Goal: Navigation & Orientation: Find specific page/section

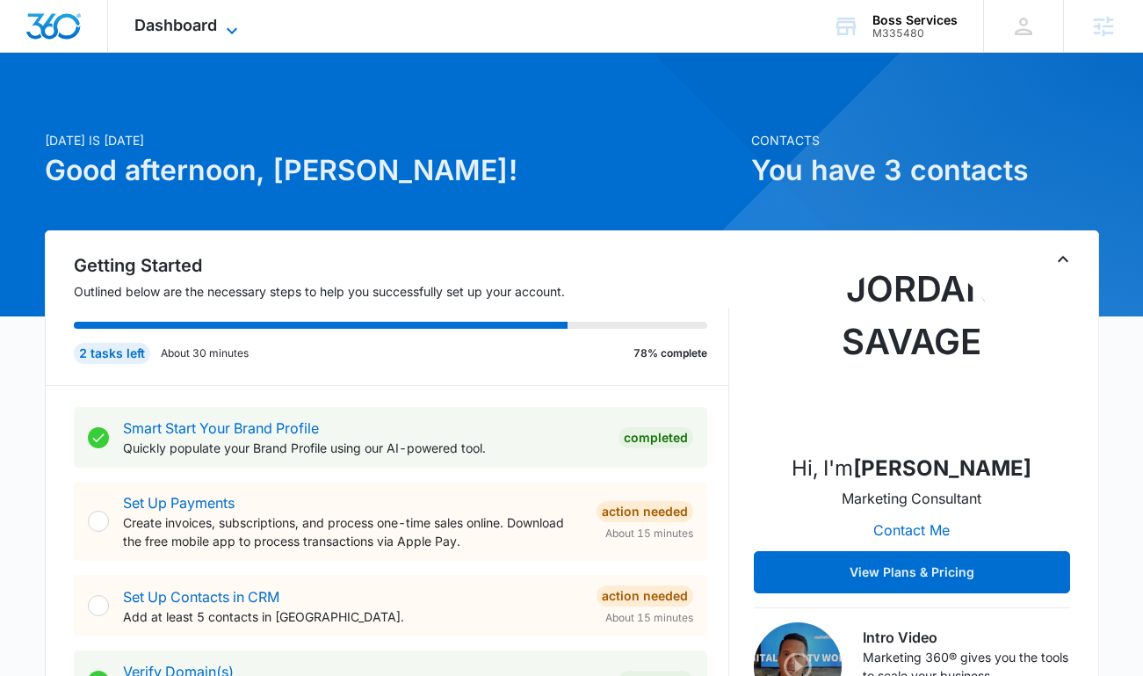
click at [141, 18] on span "Dashboard" at bounding box center [175, 25] width 83 height 18
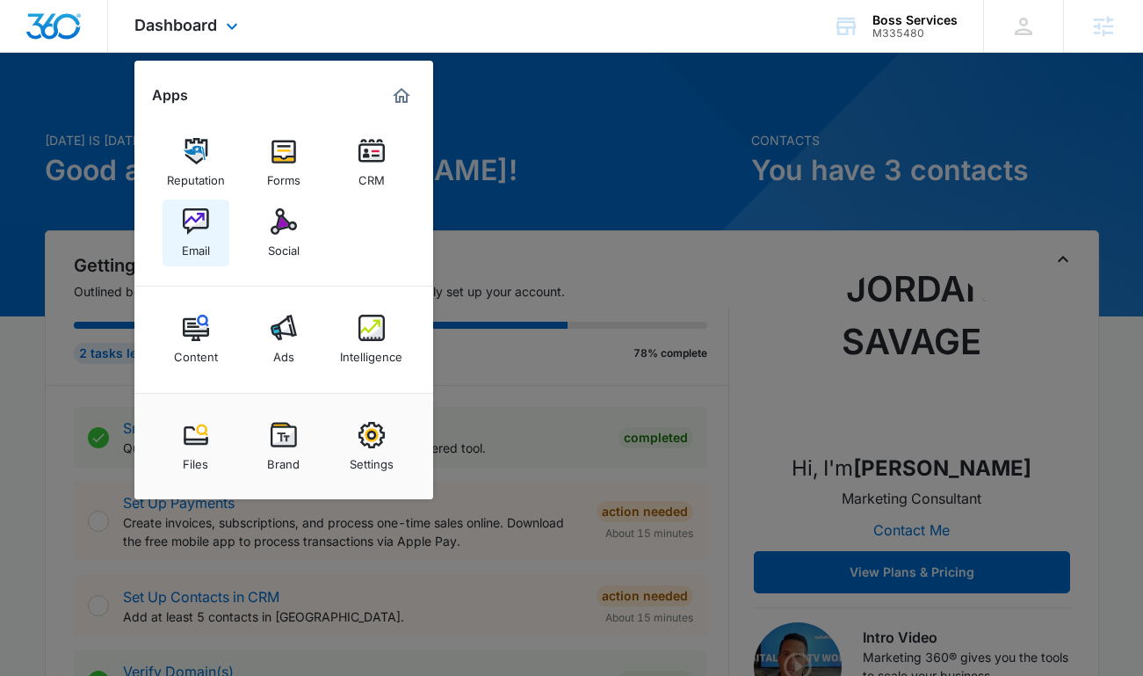
click at [211, 222] on link "Email" at bounding box center [196, 232] width 67 height 67
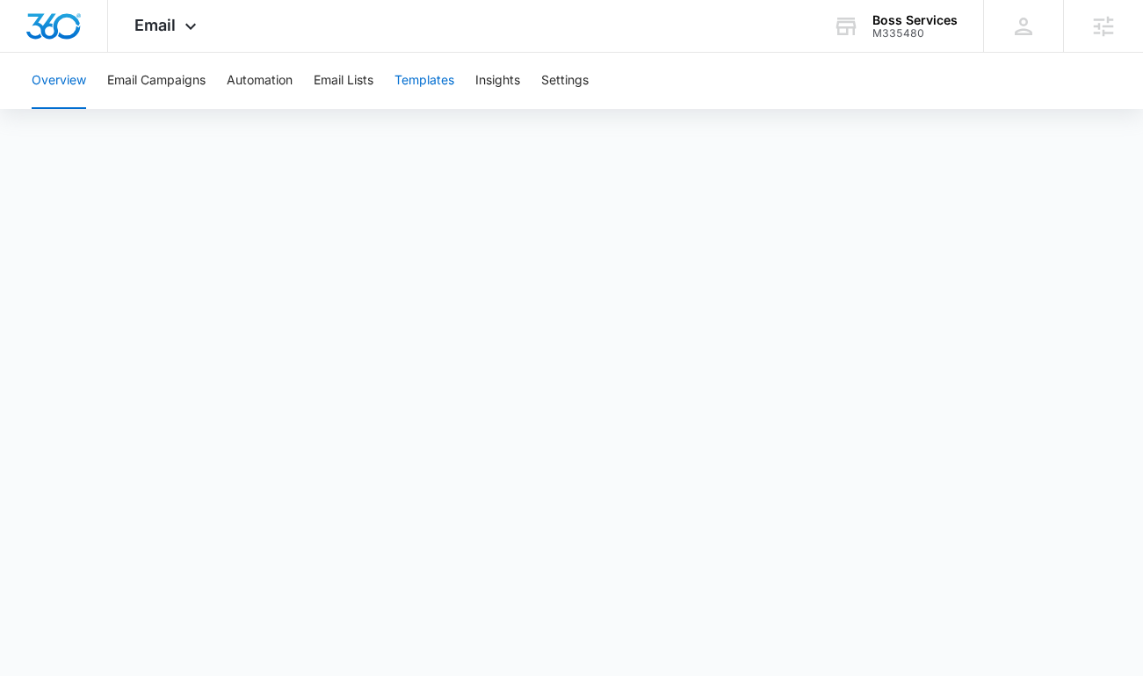
click at [425, 88] on button "Templates" at bounding box center [424, 81] width 60 height 56
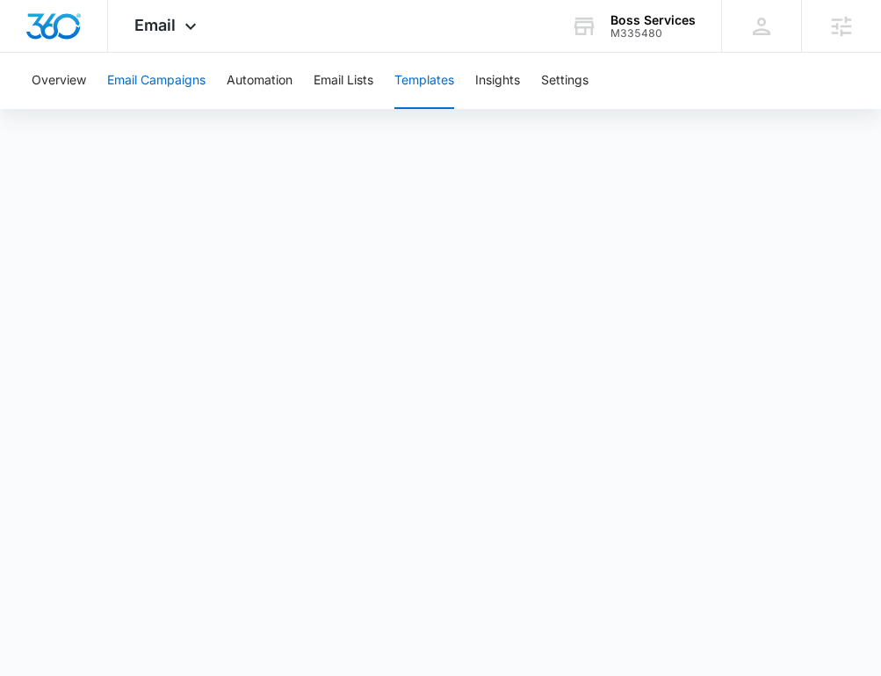
click at [168, 83] on button "Email Campaigns" at bounding box center [156, 81] width 98 height 56
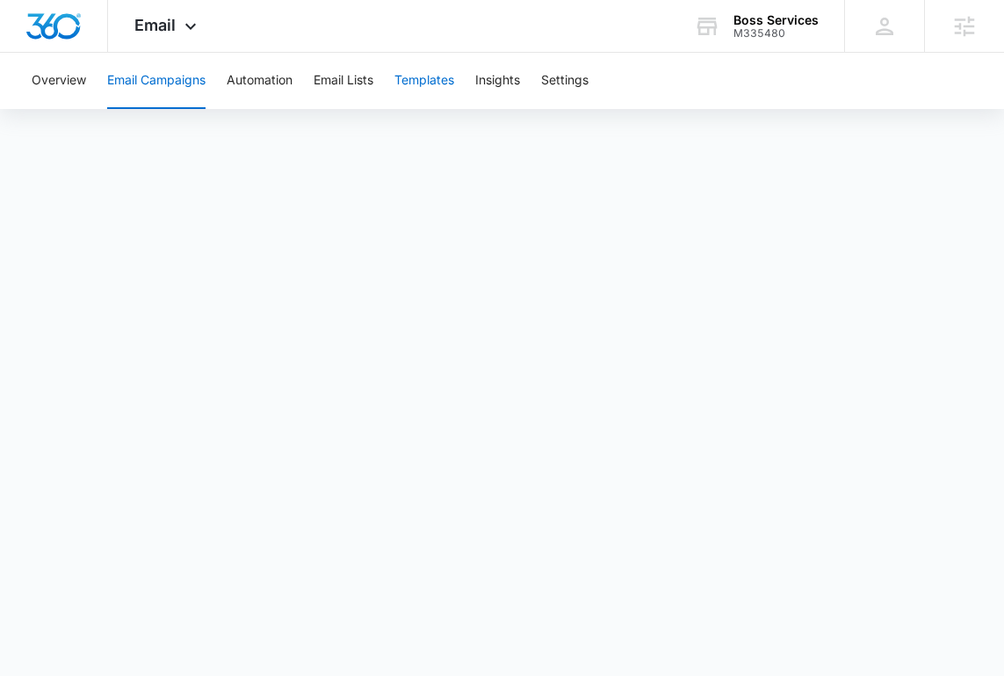
click at [446, 82] on button "Templates" at bounding box center [424, 81] width 60 height 56
click at [161, 77] on button "Email Campaigns" at bounding box center [156, 81] width 98 height 56
click at [163, 31] on span "Email" at bounding box center [154, 25] width 41 height 18
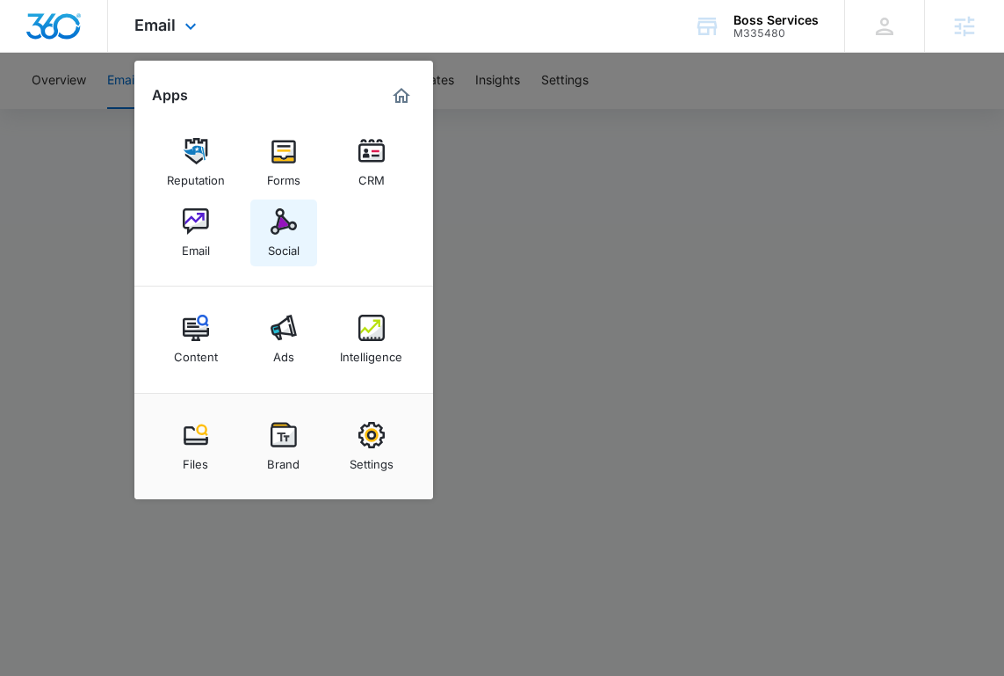
click at [285, 221] on img at bounding box center [284, 221] width 26 height 26
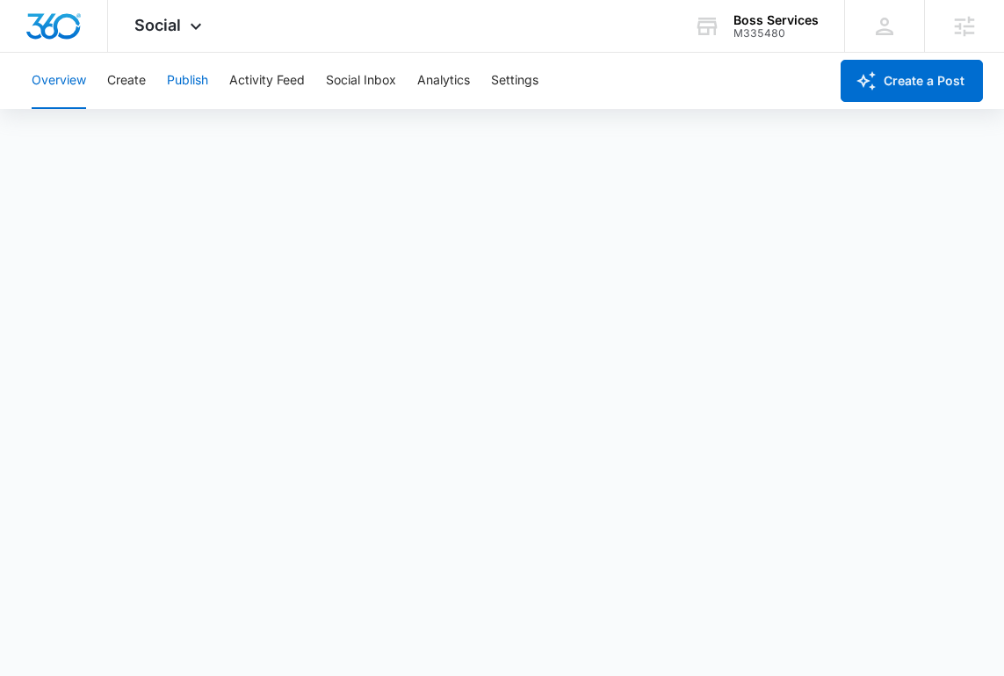
click at [189, 76] on button "Publish" at bounding box center [187, 81] width 41 height 56
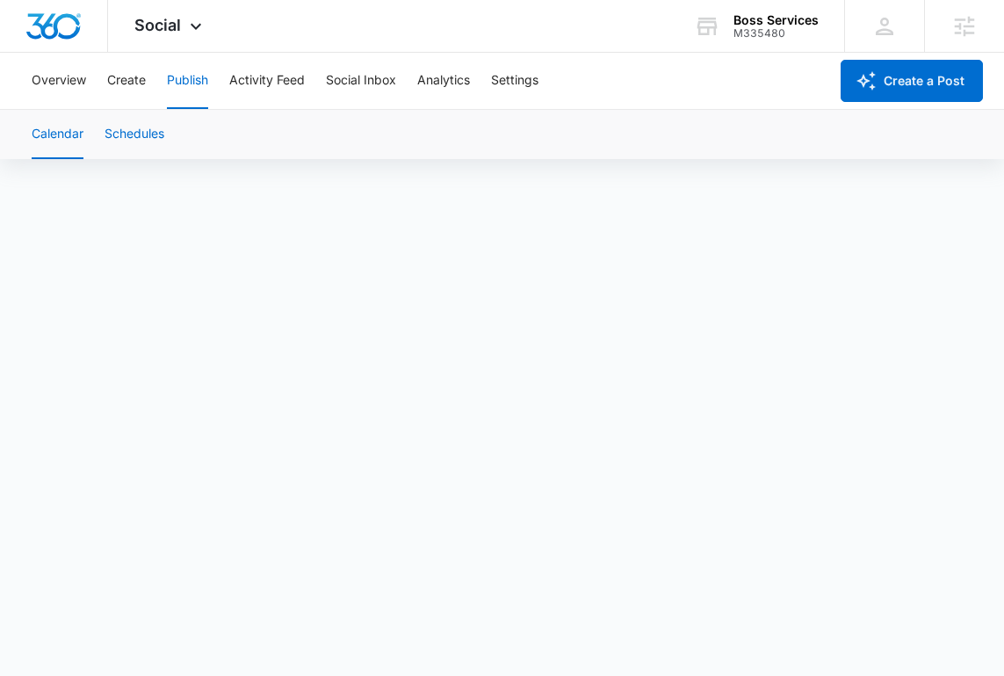
click at [141, 141] on button "Schedules" at bounding box center [135, 134] width 60 height 49
click at [181, 25] on div "Social Apps Reputation Forms CRM Email Social Content Ads Intelligence Files Br…" at bounding box center [170, 26] width 125 height 52
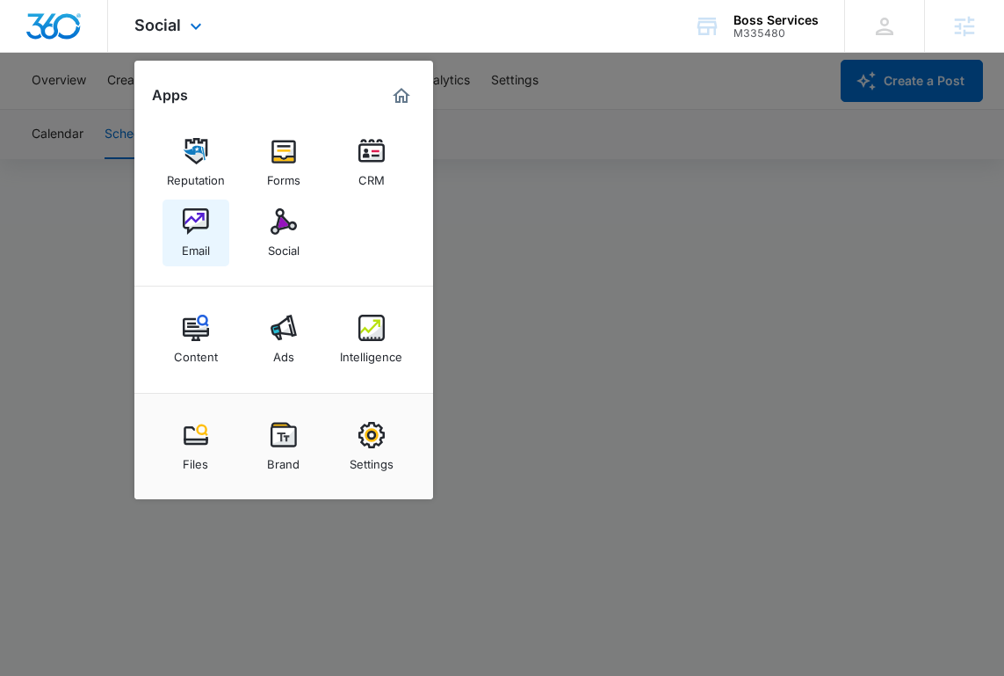
click at [196, 226] on img at bounding box center [196, 221] width 26 height 26
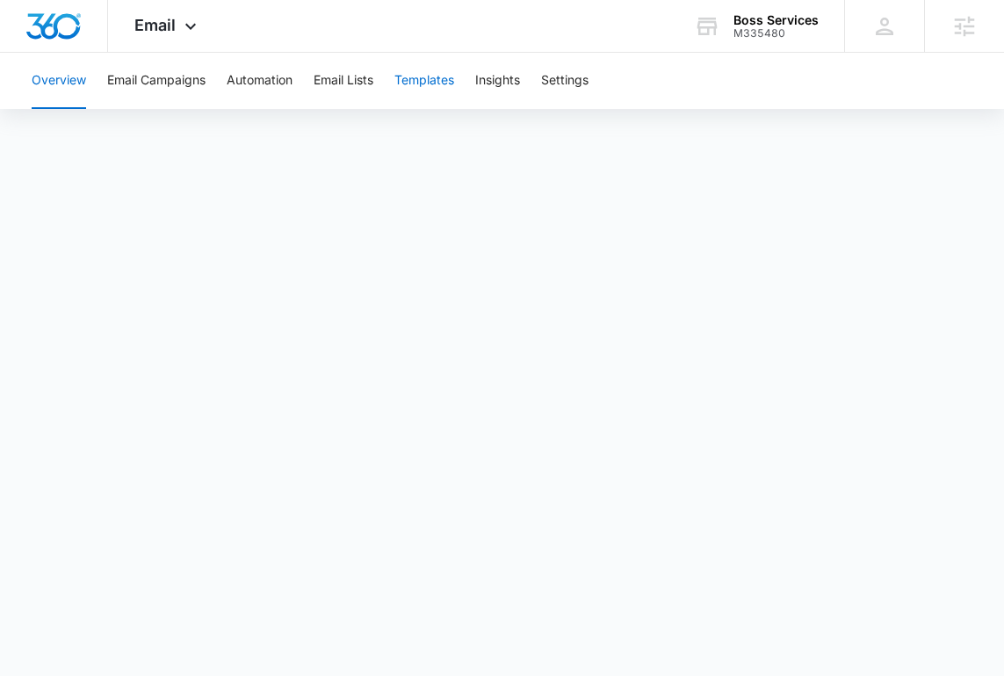
click at [431, 54] on button "Templates" at bounding box center [424, 81] width 60 height 56
click at [431, 76] on button "Templates" at bounding box center [424, 81] width 60 height 56
click at [182, 84] on button "Email Campaigns" at bounding box center [156, 81] width 98 height 56
click at [184, 36] on div "Email Apps Reputation Forms CRM Email Social Content Ads Intelligence Files Bra…" at bounding box center [167, 26] width 119 height 52
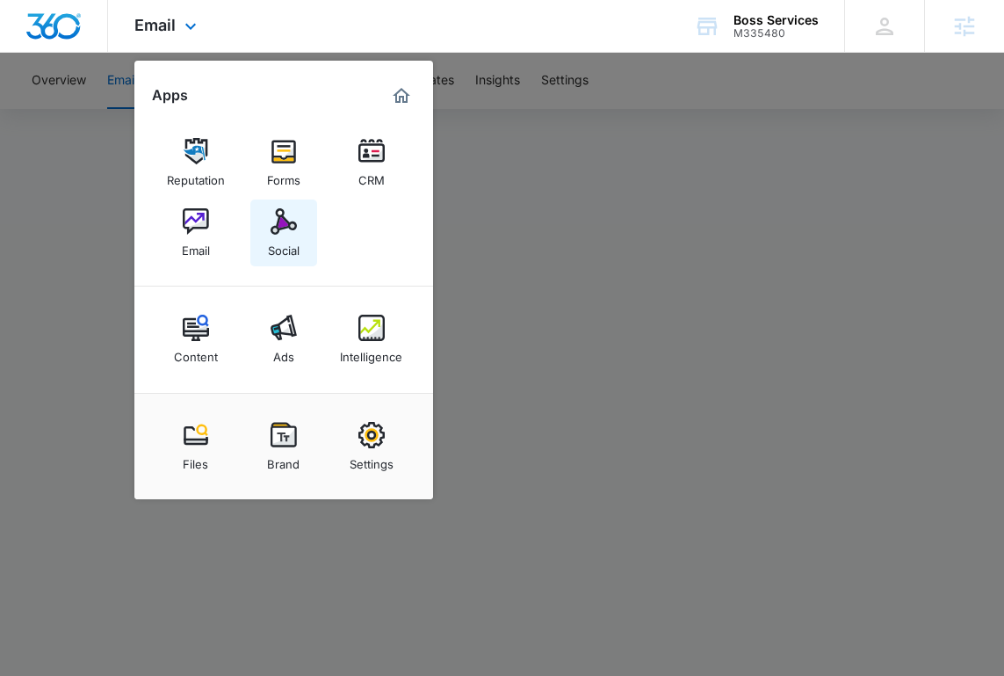
click at [285, 224] on img at bounding box center [284, 221] width 26 height 26
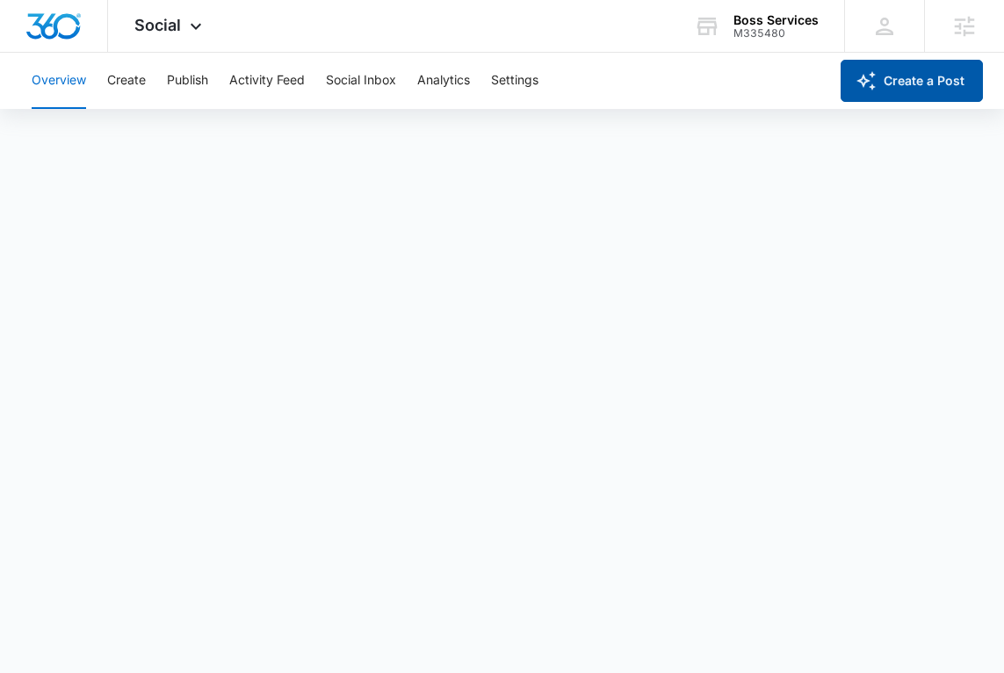
scroll to position [4, 0]
click at [171, 82] on button "Publish" at bounding box center [187, 81] width 41 height 56
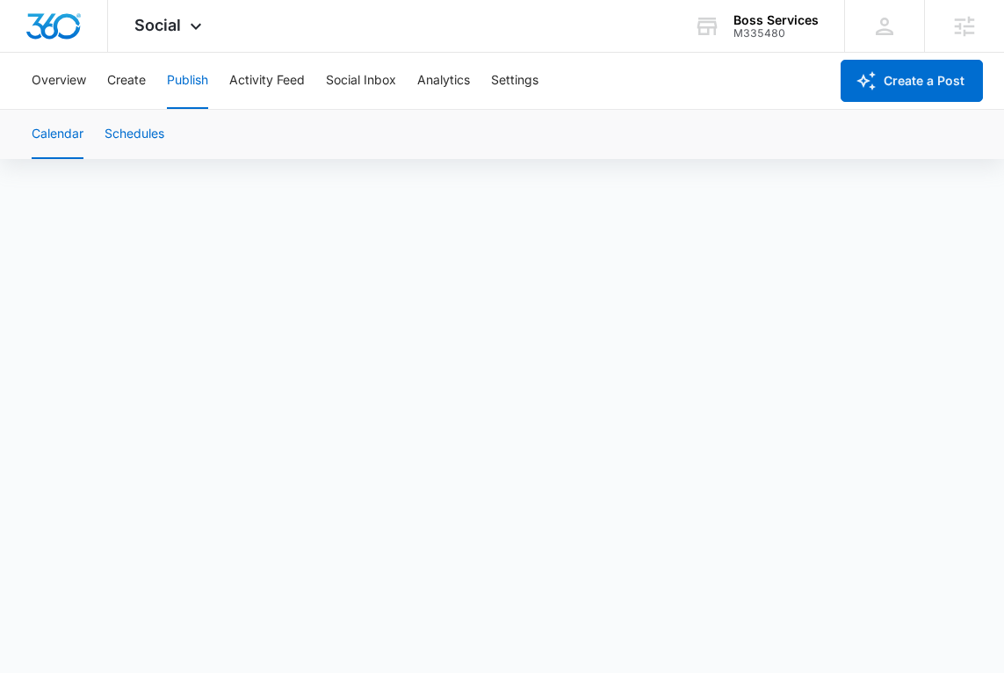
click at [146, 134] on button "Schedules" at bounding box center [135, 134] width 60 height 49
